Goal: Task Accomplishment & Management: Use online tool/utility

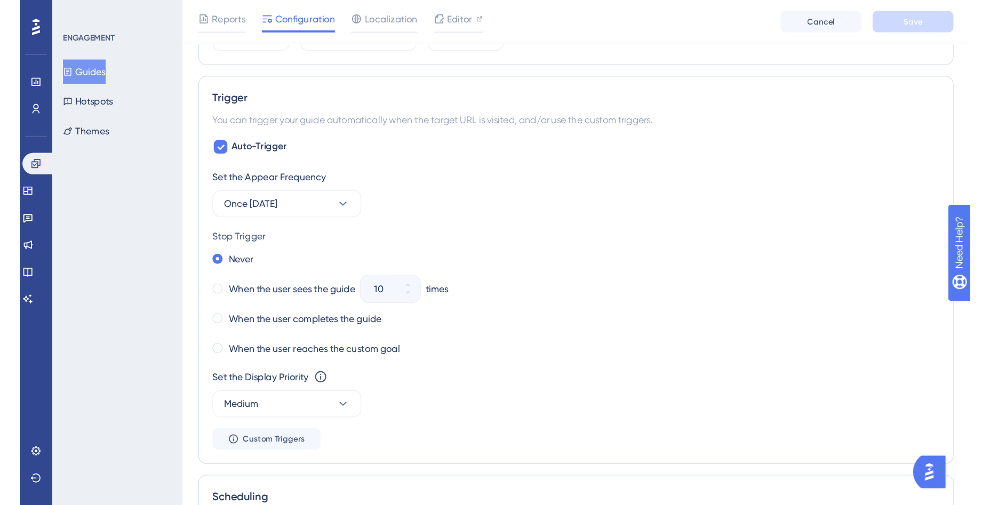
scroll to position [445, 0]
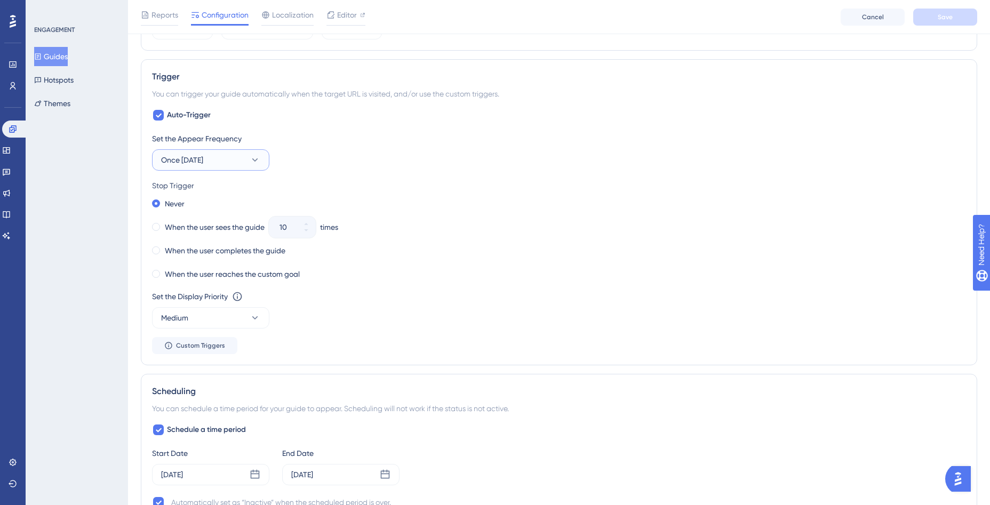
click at [254, 156] on icon at bounding box center [255, 160] width 11 height 11
click at [767, 57] on div "Status: Inactive Guide Information Guide ID: 152601 Copy Guide Name [SUP] - Ban…" at bounding box center [559, 195] width 836 height 1144
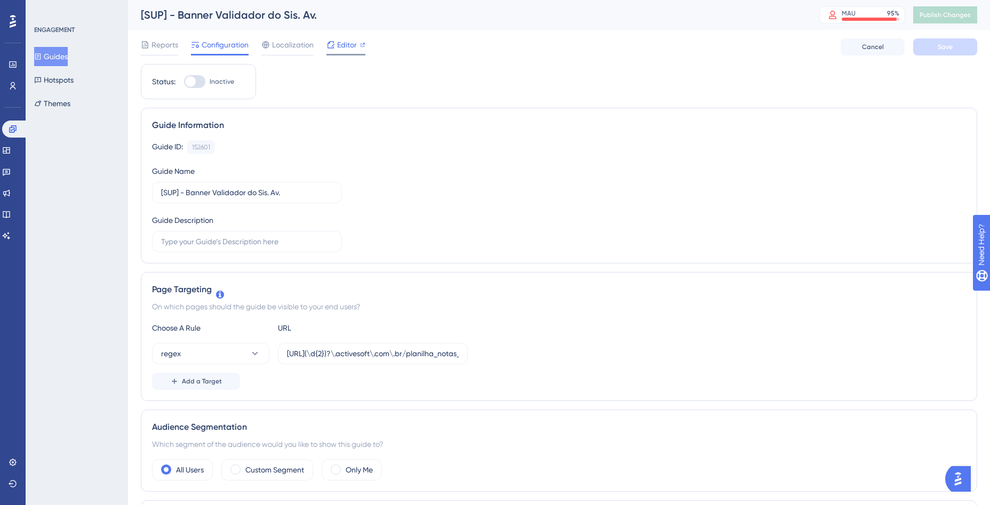
click at [340, 38] on span "Editor" at bounding box center [347, 44] width 20 height 13
click at [346, 46] on span "Editor" at bounding box center [347, 44] width 20 height 13
click at [57, 54] on button "Guides" at bounding box center [51, 56] width 34 height 19
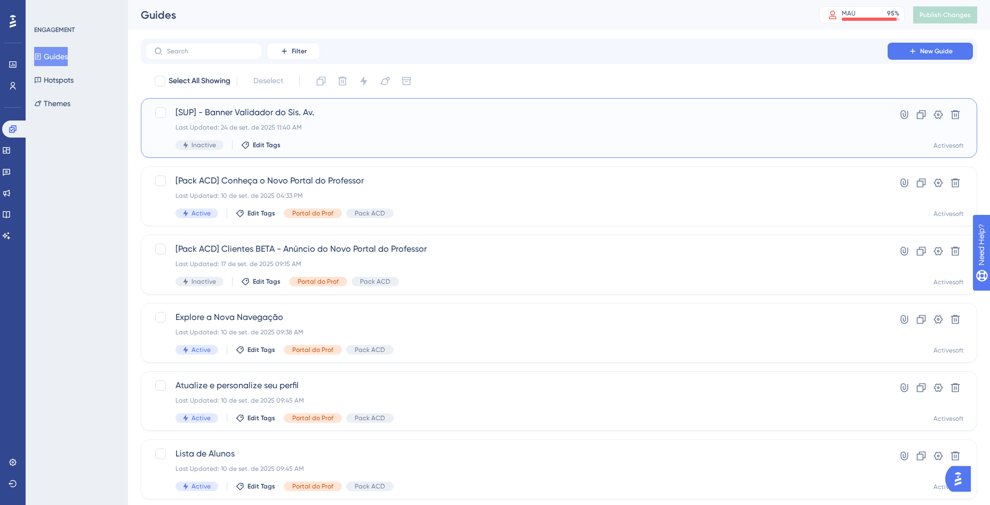
click at [292, 109] on span "[SUP] - Banner Validador do Sis. Av." at bounding box center [516, 112] width 682 height 13
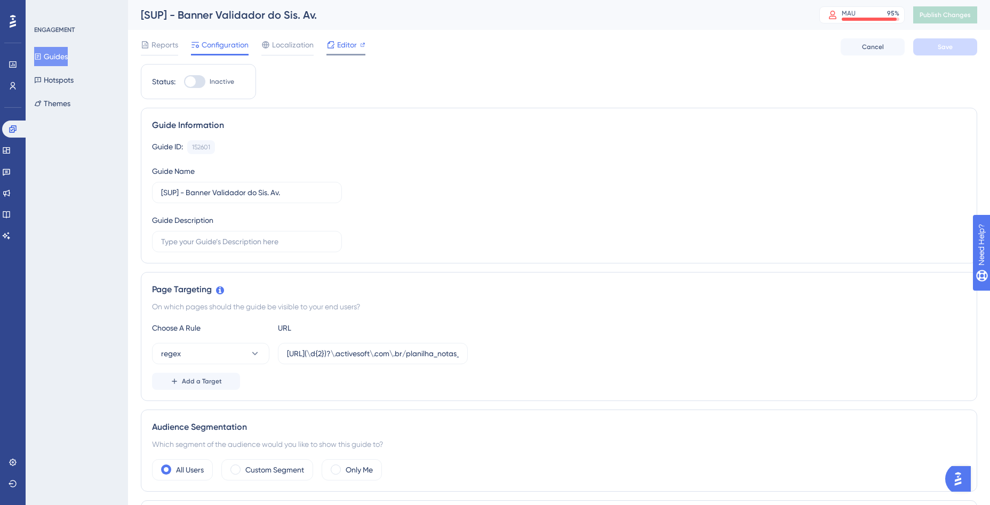
click at [344, 44] on span "Editor" at bounding box center [347, 44] width 20 height 13
